Goal: Task Accomplishment & Management: Manage account settings

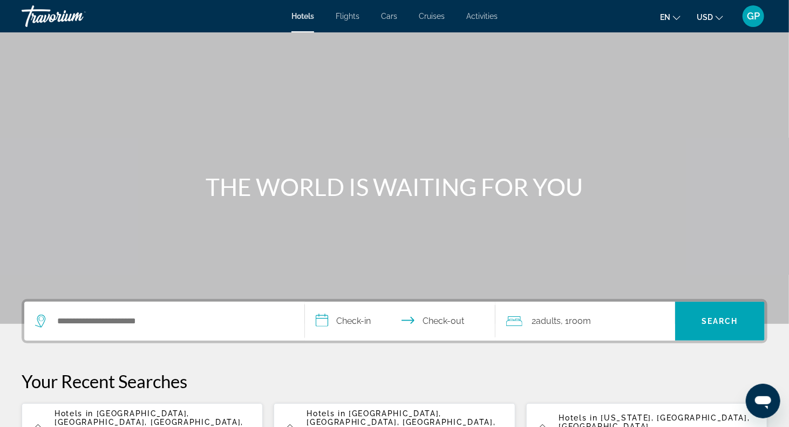
click at [743, 14] on div "GP" at bounding box center [754, 16] width 22 height 22
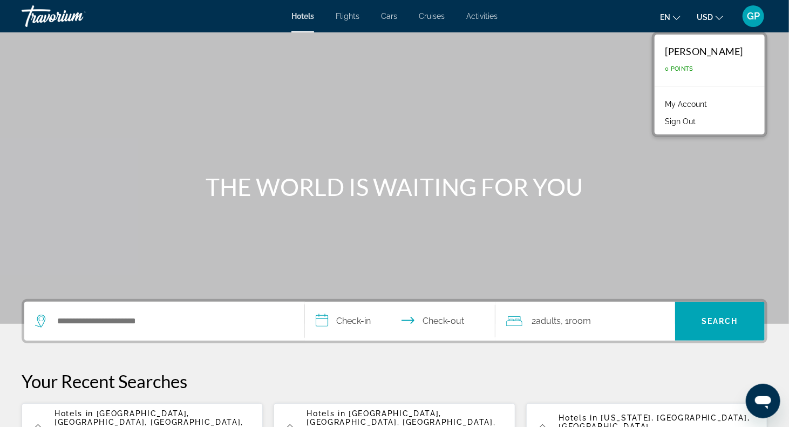
click at [713, 105] on link "My Account" at bounding box center [686, 104] width 53 height 14
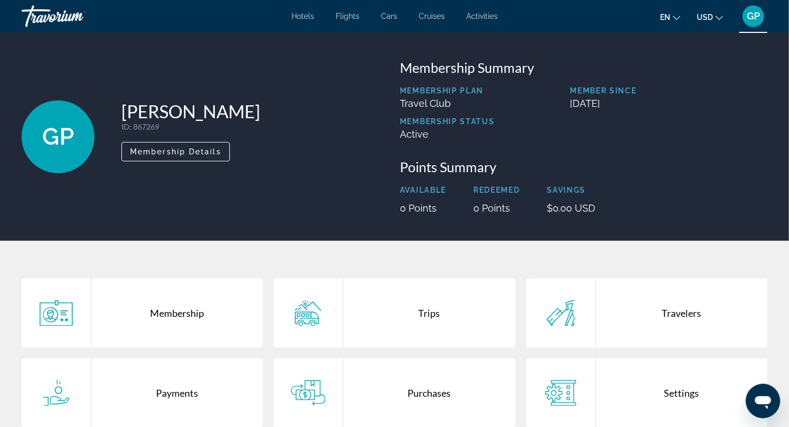
click at [112, 310] on div "Membership" at bounding box center [177, 313] width 172 height 69
